Goal: Information Seeking & Learning: Learn about a topic

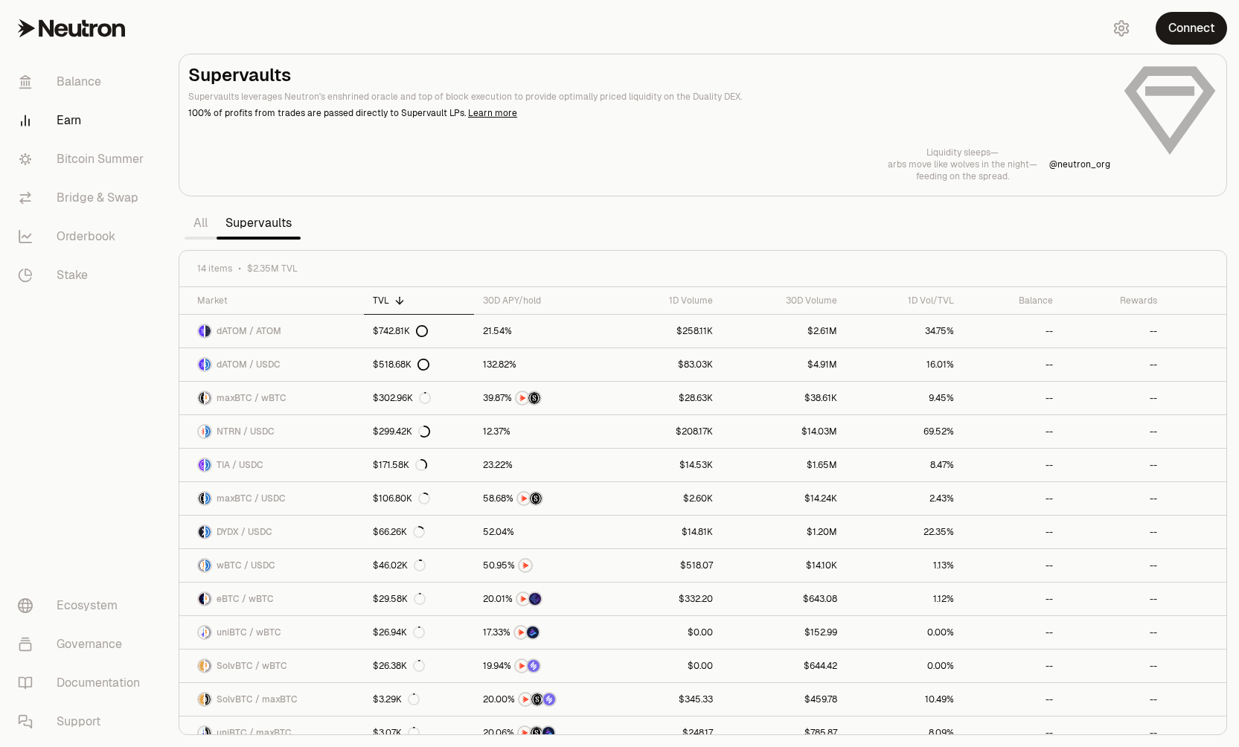
click at [207, 226] on link "All" at bounding box center [201, 223] width 32 height 30
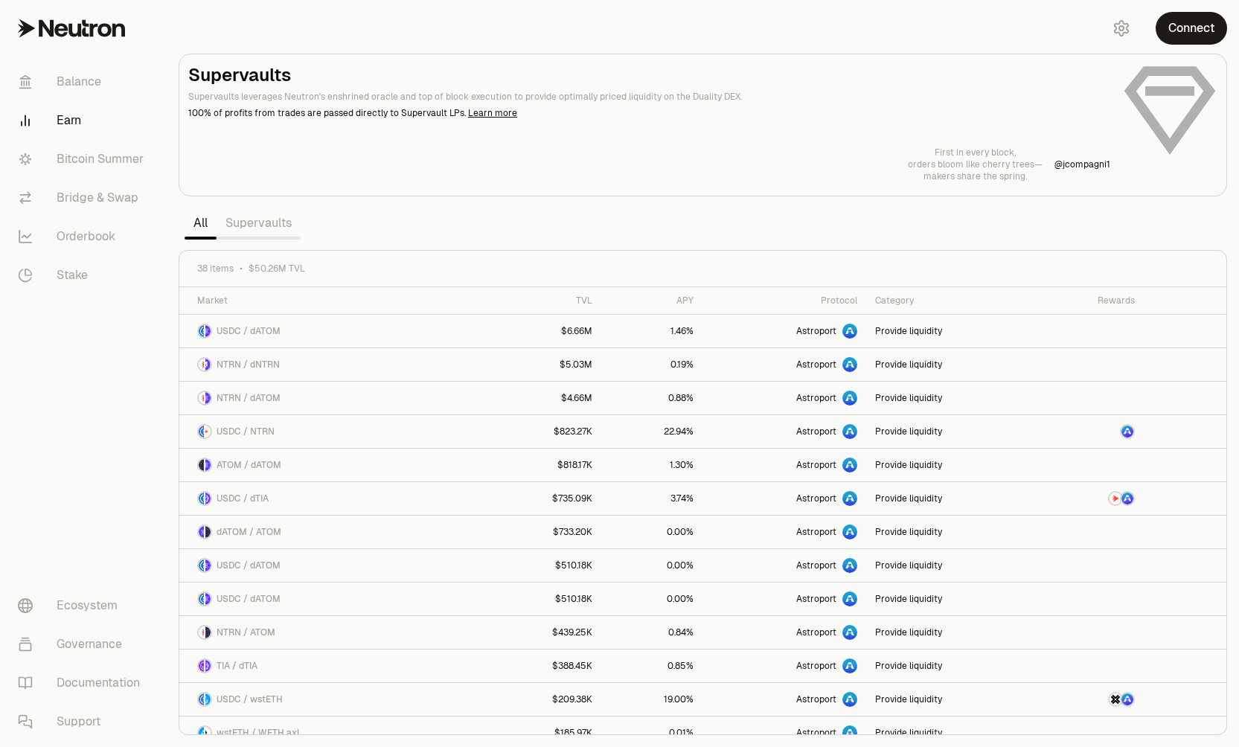
click at [256, 223] on link "Supervaults" at bounding box center [259, 223] width 84 height 30
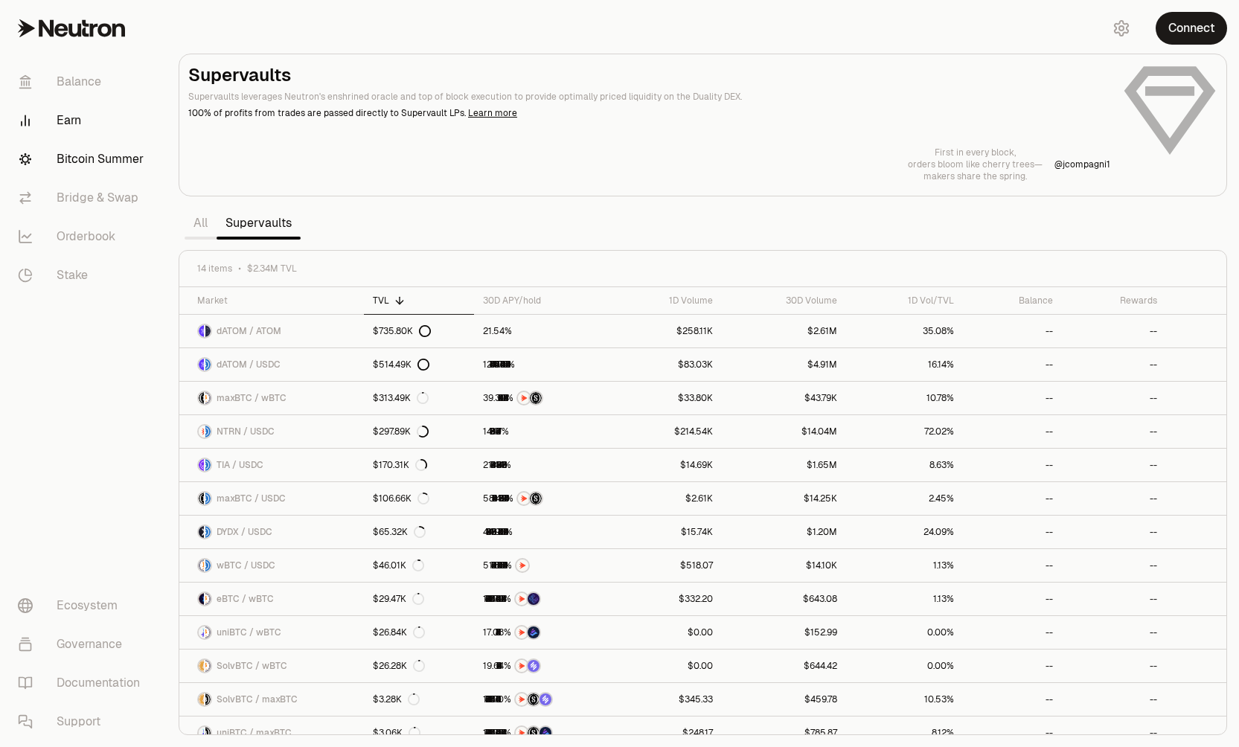
click at [111, 164] on link "Bitcoin Summer" at bounding box center [83, 159] width 155 height 39
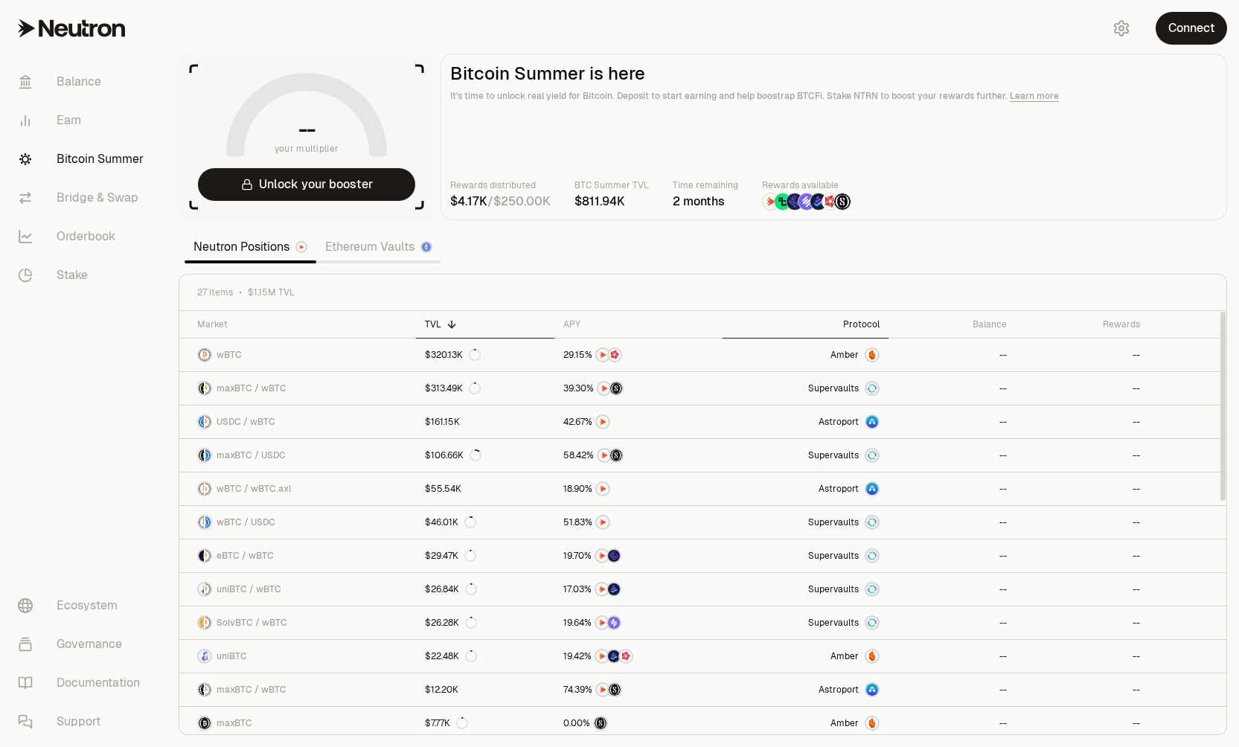
click at [861, 324] on div "Protocol" at bounding box center [806, 325] width 148 height 12
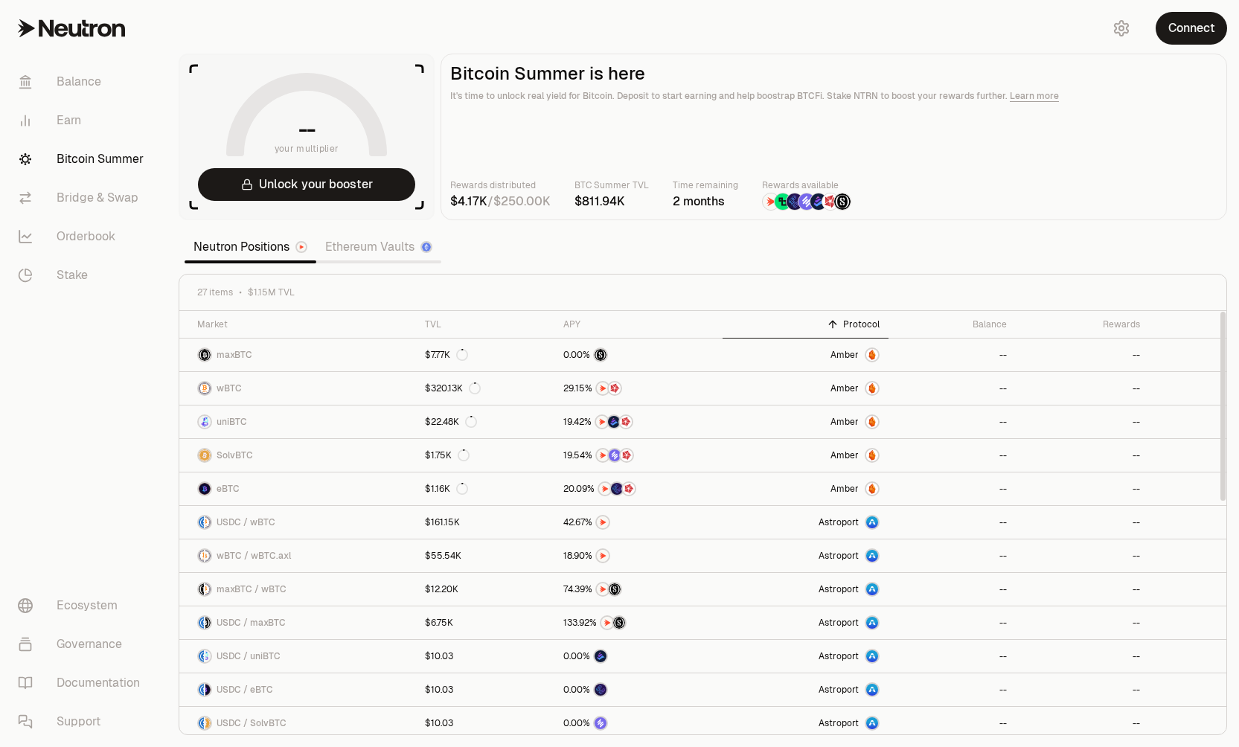
click at [356, 252] on link "Ethereum Vaults" at bounding box center [378, 247] width 125 height 30
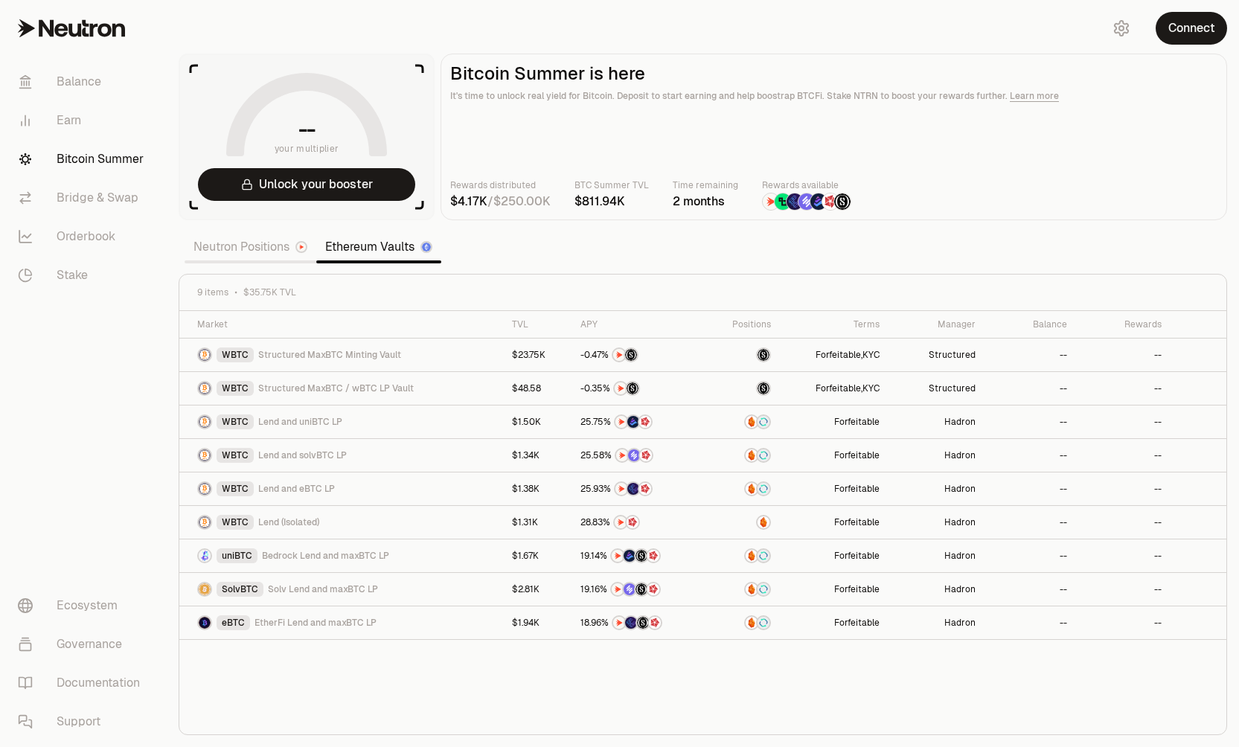
click at [253, 248] on link "Neutron Positions" at bounding box center [251, 247] width 132 height 30
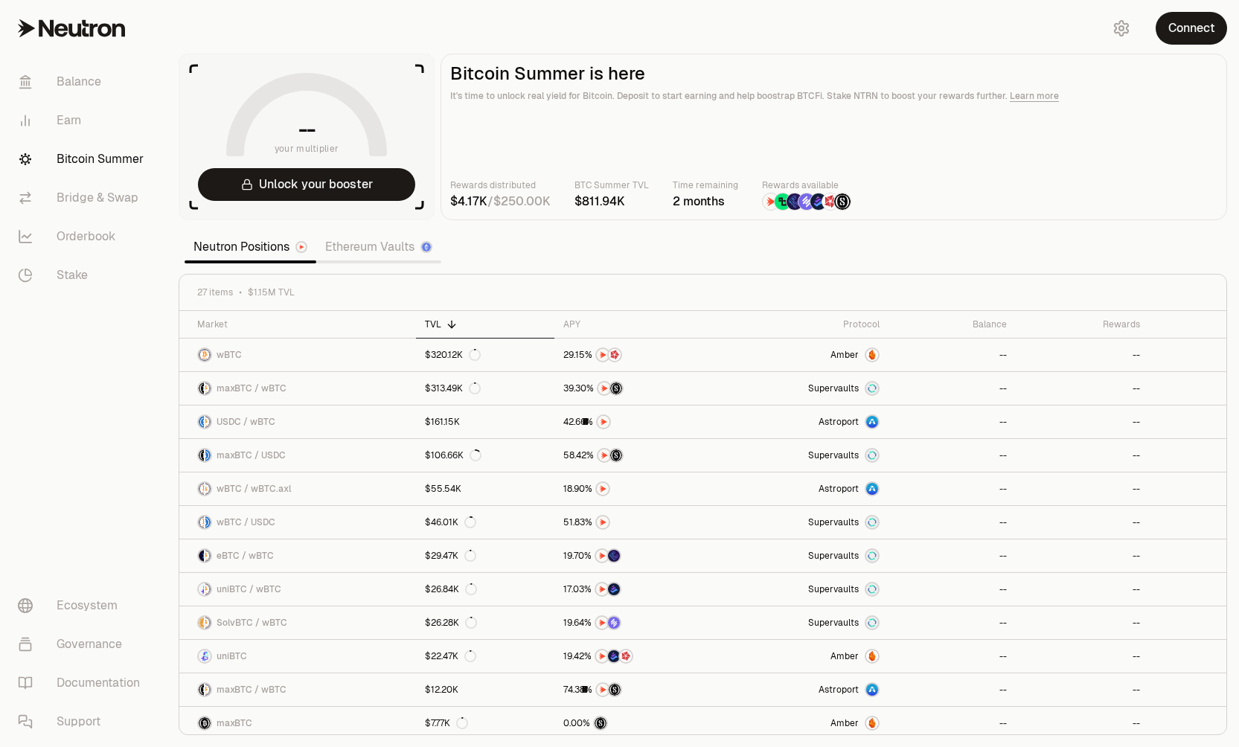
click at [358, 245] on link "Ethereum Vaults" at bounding box center [378, 247] width 125 height 30
